Goal: Check status: Check status

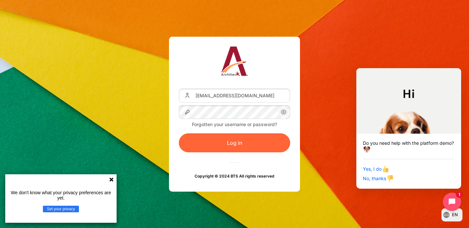
click at [238, 142] on button "Log in" at bounding box center [234, 142] width 111 height 19
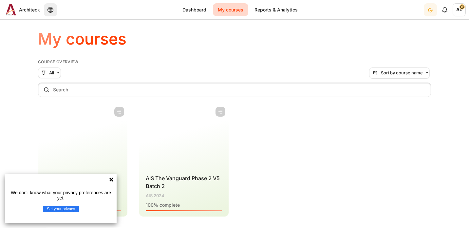
scroll to position [20, 0]
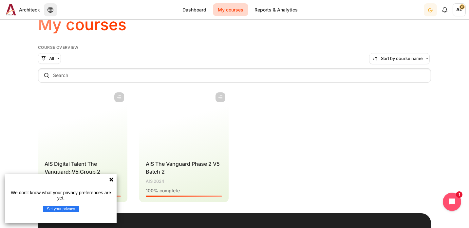
click at [111, 178] on icon at bounding box center [111, 179] width 5 height 5
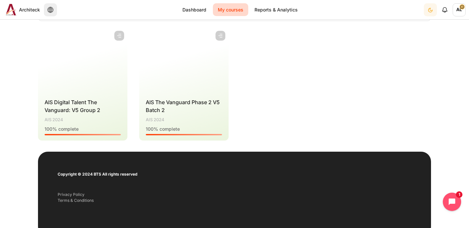
scroll to position [123, 0]
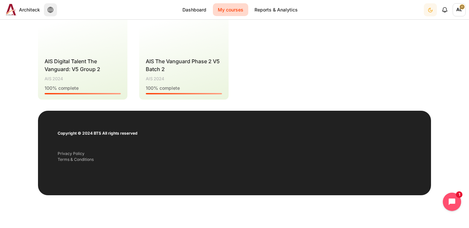
click at [182, 71] on h4 "Course name AIS The Vanguard Phase 2 V5 Batch 2" at bounding box center [184, 65] width 76 height 16
click at [189, 47] on figure "Content" at bounding box center [183, 20] width 89 height 66
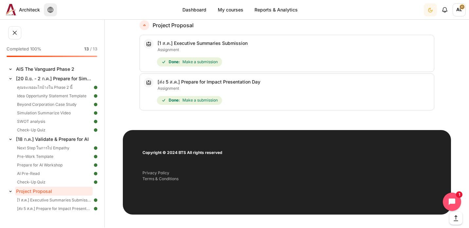
scroll to position [859, 0]
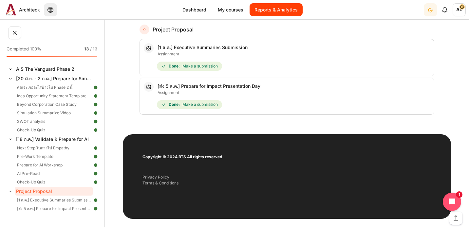
click at [284, 8] on link "Reports & Analytics" at bounding box center [276, 9] width 53 height 13
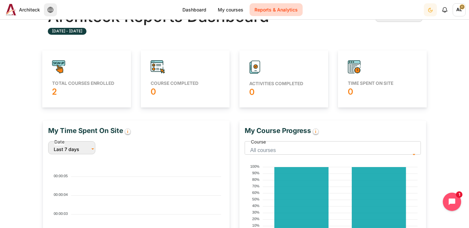
scroll to position [61, 0]
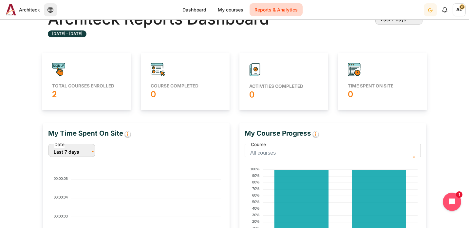
click at [61, 65] on icon "Content" at bounding box center [62, 66] width 2 height 3
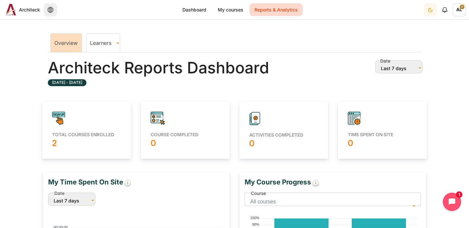
scroll to position [0, 0]
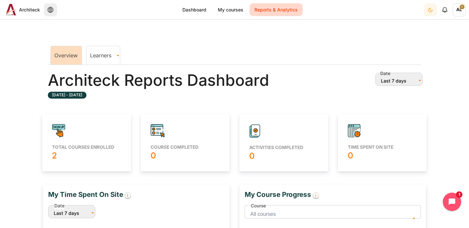
click at [462, 7] on span "AL" at bounding box center [459, 10] width 13 height 6
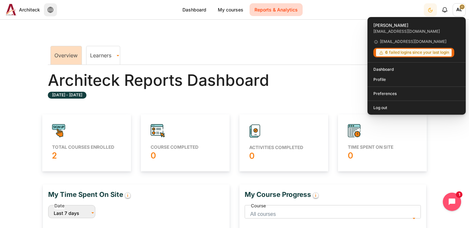
click at [101, 53] on link "Learners" at bounding box center [102, 55] width 33 height 7
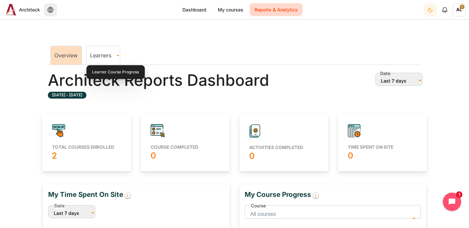
click at [118, 55] on link "Learners" at bounding box center [102, 55] width 33 height 7
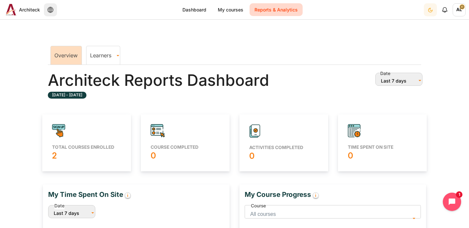
click at [96, 53] on link "Learners" at bounding box center [102, 55] width 33 height 7
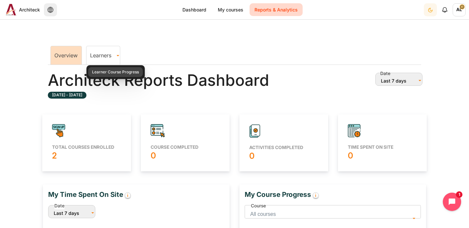
click at [104, 74] on link "Learner Course Progress" at bounding box center [115, 72] width 55 height 10
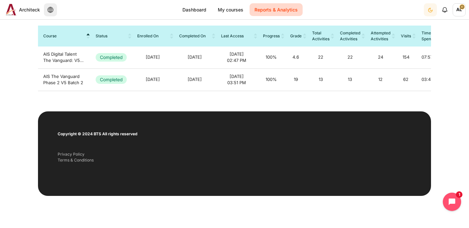
scroll to position [262, 0]
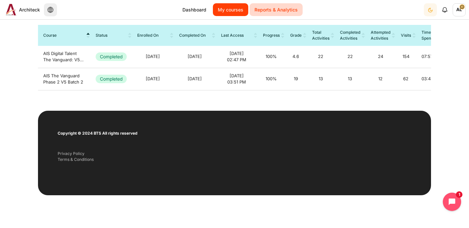
click at [232, 10] on link "My courses" at bounding box center [230, 9] width 35 height 13
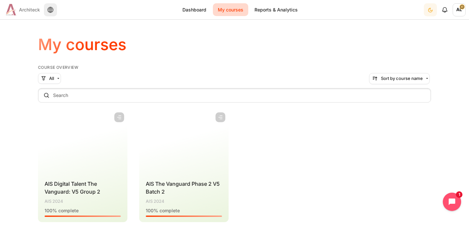
click at [14, 10] on img at bounding box center [11, 9] width 10 height 11
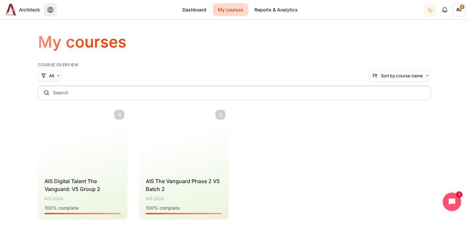
scroll to position [3, 0]
click at [204, 135] on figure "Content" at bounding box center [183, 139] width 89 height 66
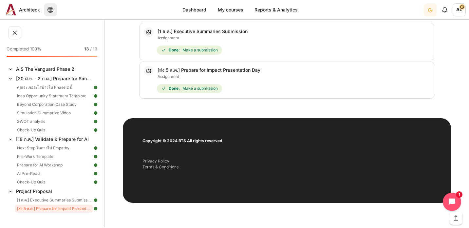
scroll to position [883, 0]
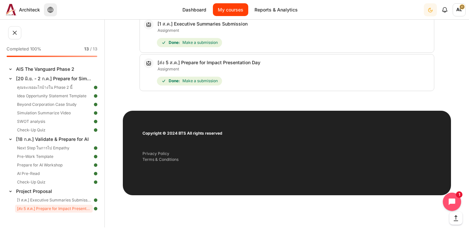
click at [233, 7] on link "My courses" at bounding box center [230, 9] width 35 height 13
